Goal: Find specific page/section: Find specific page/section

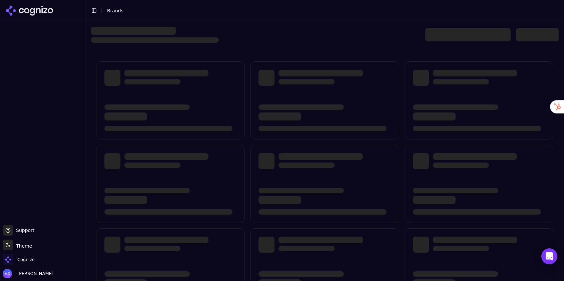
click at [39, 258] on div "Cognizo" at bounding box center [43, 260] width 80 height 13
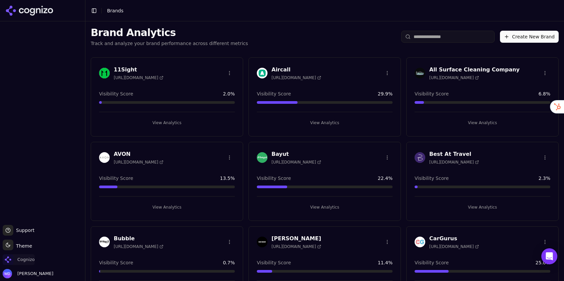
click at [30, 260] on span "Cognizo" at bounding box center [25, 260] width 17 height 6
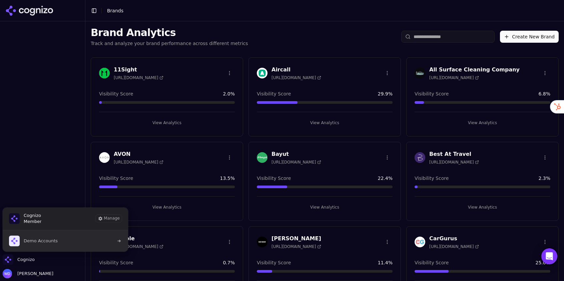
click at [39, 251] on button "Demo Accounts" at bounding box center [65, 240] width 126 height 21
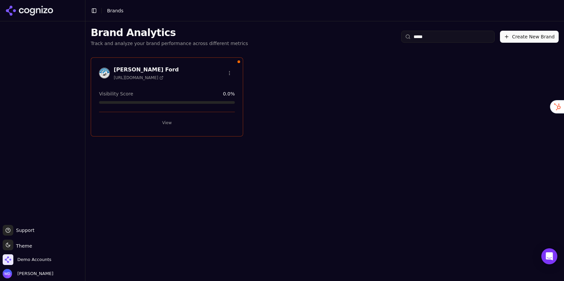
type input "*****"
click at [150, 124] on button "View" at bounding box center [167, 122] width 136 height 11
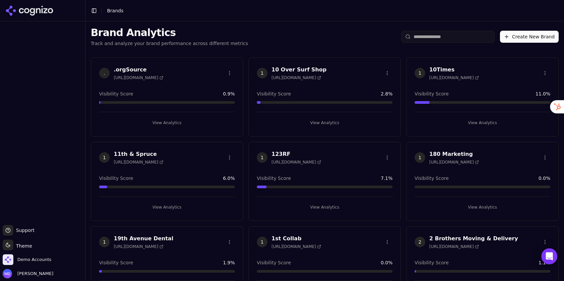
click at [328, 122] on button "View Analytics" at bounding box center [325, 122] width 136 height 11
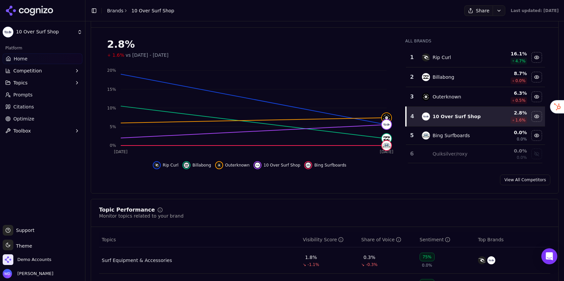
scroll to position [90, 0]
